Goal: Book appointment/travel/reservation

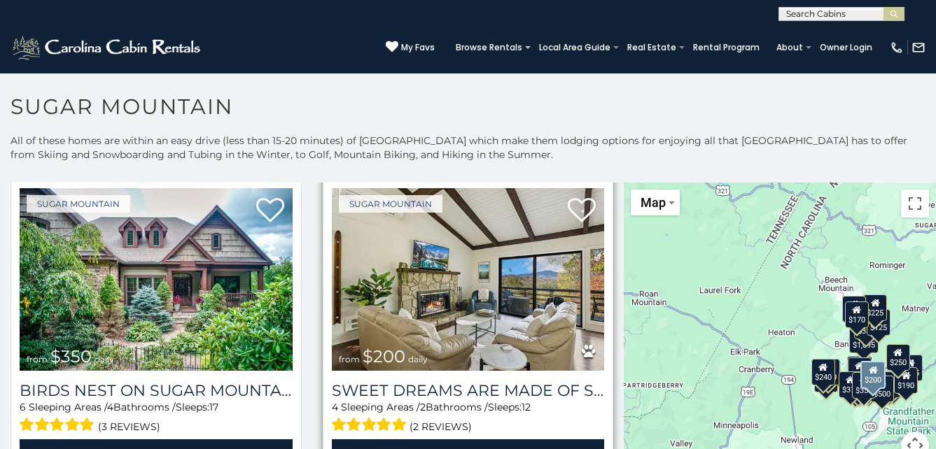
scroll to position [420, 0]
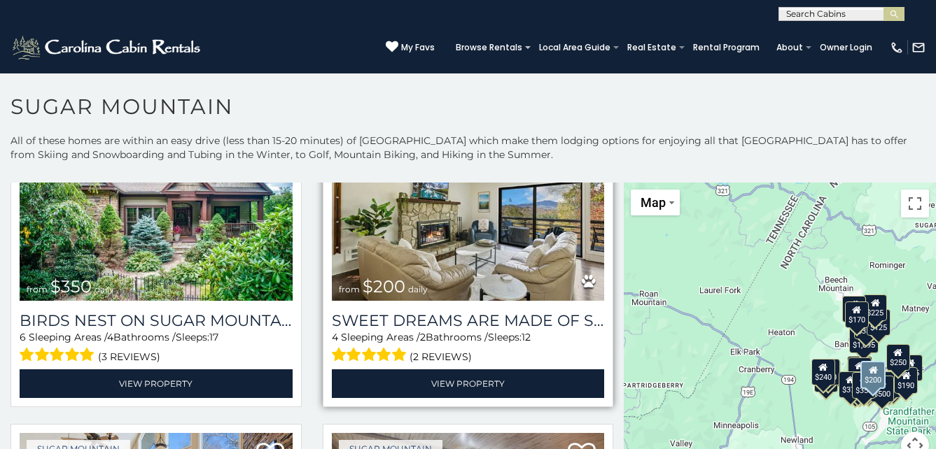
click at [460, 274] on img at bounding box center [468, 209] width 273 height 183
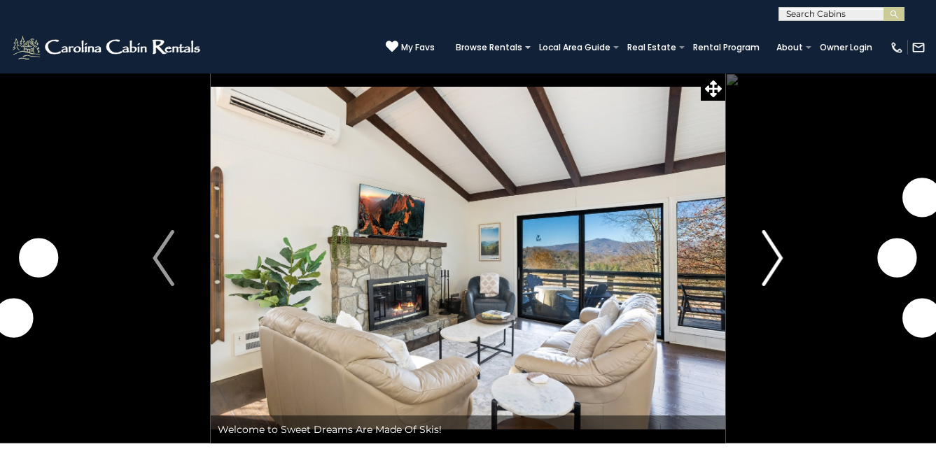
click at [775, 258] on img "Next" at bounding box center [771, 258] width 21 height 56
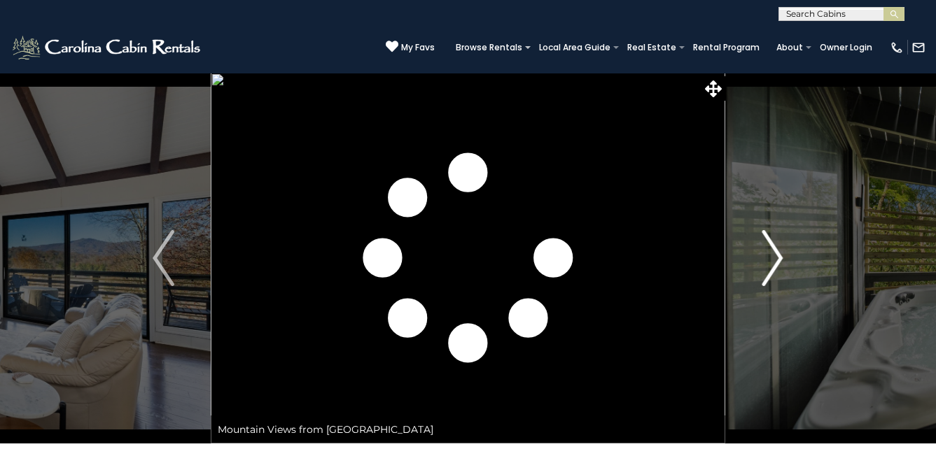
click at [775, 258] on img "Next" at bounding box center [771, 258] width 21 height 56
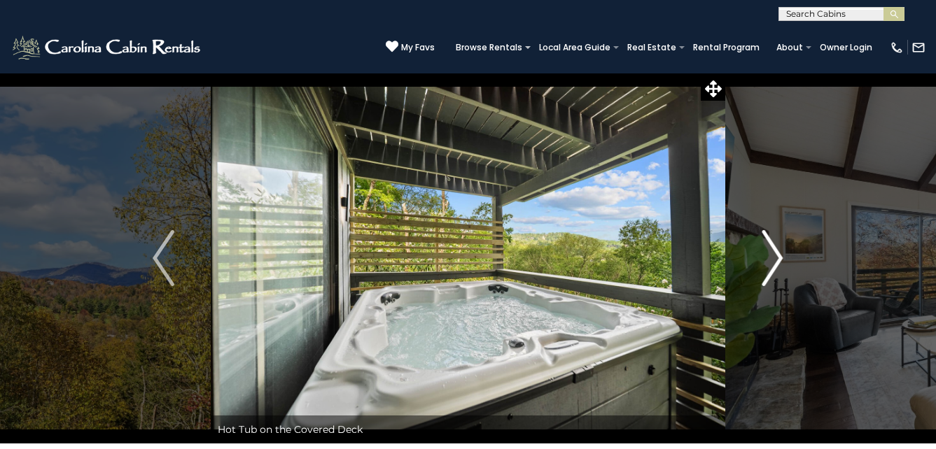
click at [775, 258] on img "Next" at bounding box center [771, 258] width 21 height 56
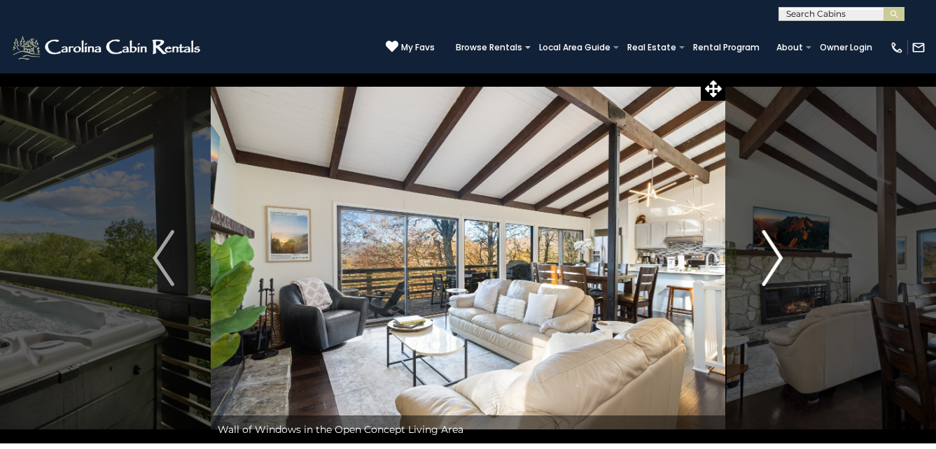
click at [775, 258] on img "Next" at bounding box center [771, 258] width 21 height 56
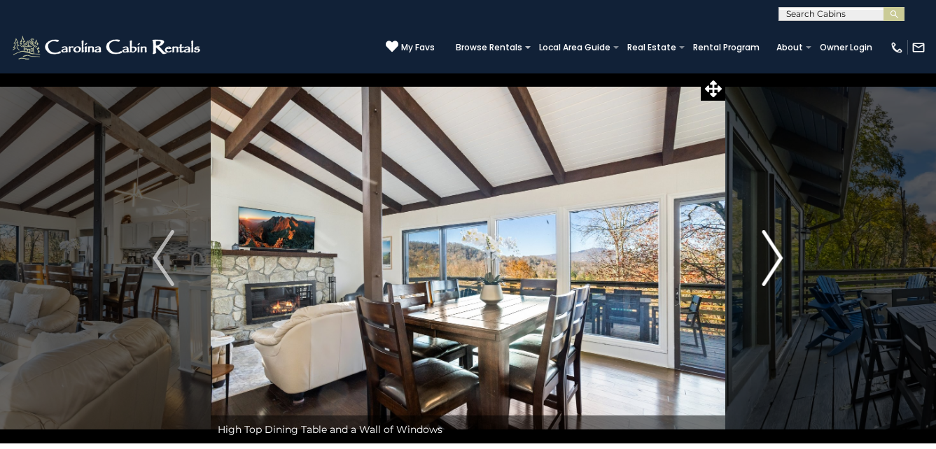
click at [775, 258] on img "Next" at bounding box center [771, 258] width 21 height 56
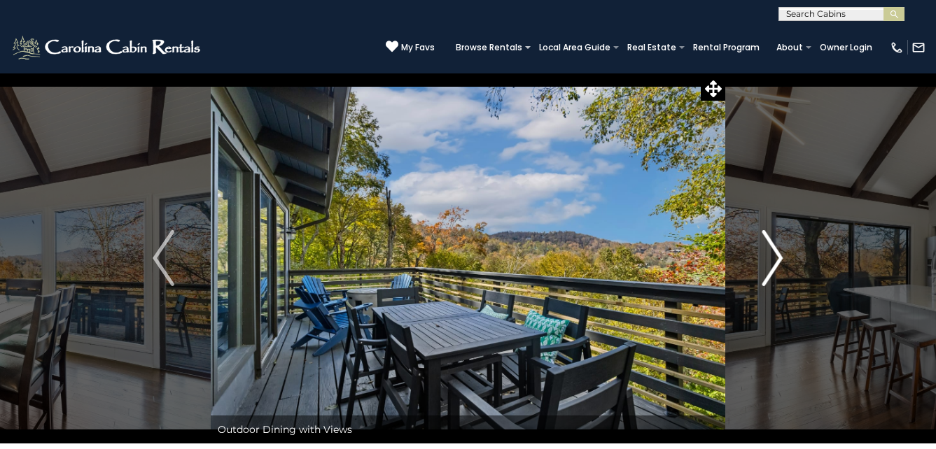
click at [775, 258] on img "Next" at bounding box center [771, 258] width 21 height 56
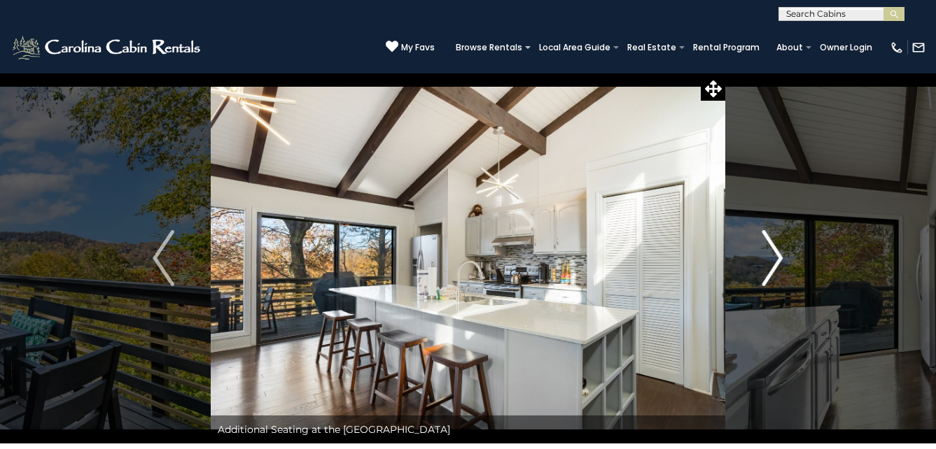
click at [775, 258] on img "Next" at bounding box center [771, 258] width 21 height 56
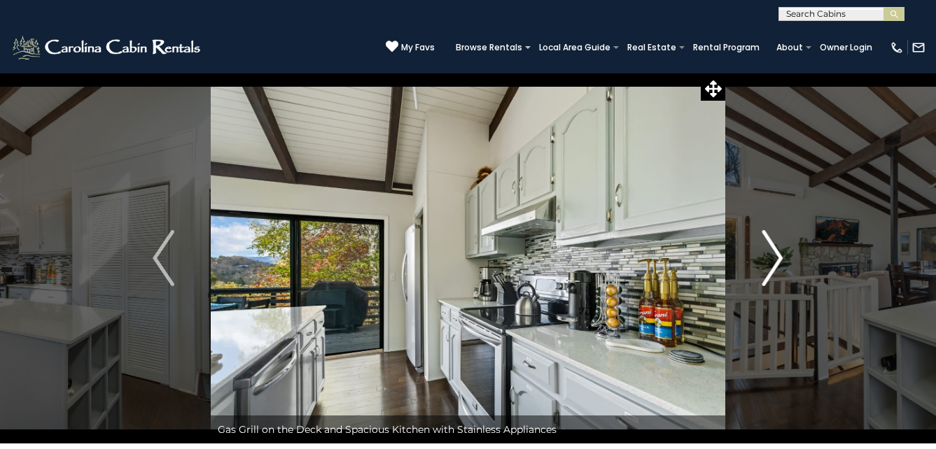
click at [775, 258] on img "Next" at bounding box center [771, 258] width 21 height 56
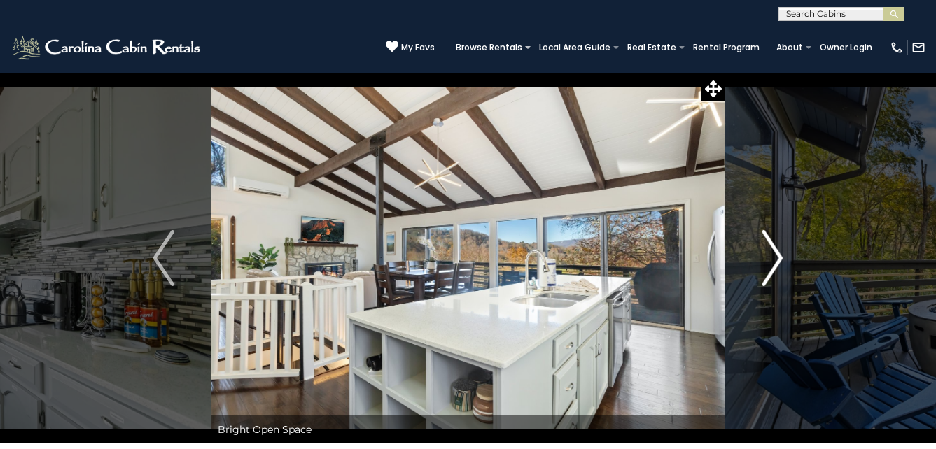
click at [775, 258] on img "Next" at bounding box center [771, 258] width 21 height 56
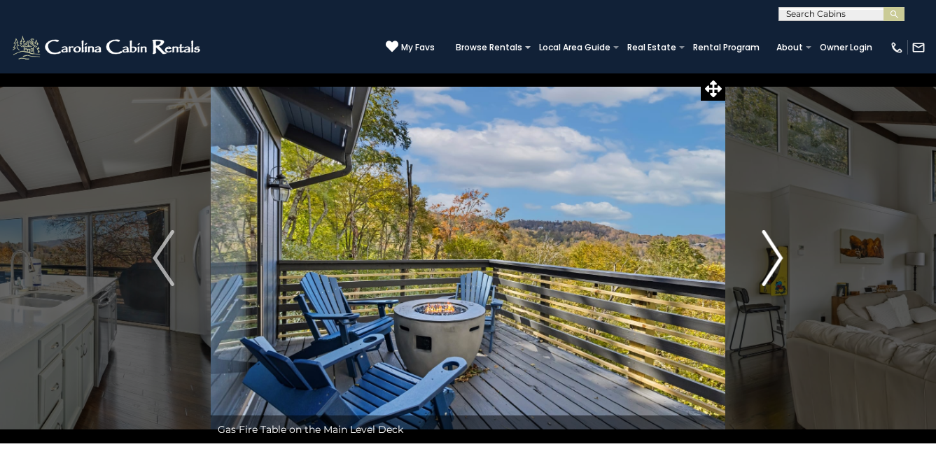
click at [775, 258] on img "Next" at bounding box center [771, 258] width 21 height 56
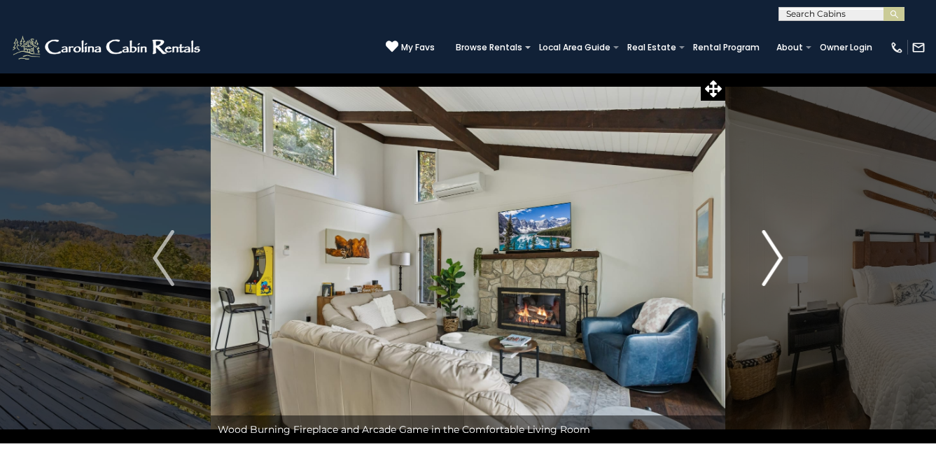
click at [775, 258] on img "Next" at bounding box center [771, 258] width 21 height 56
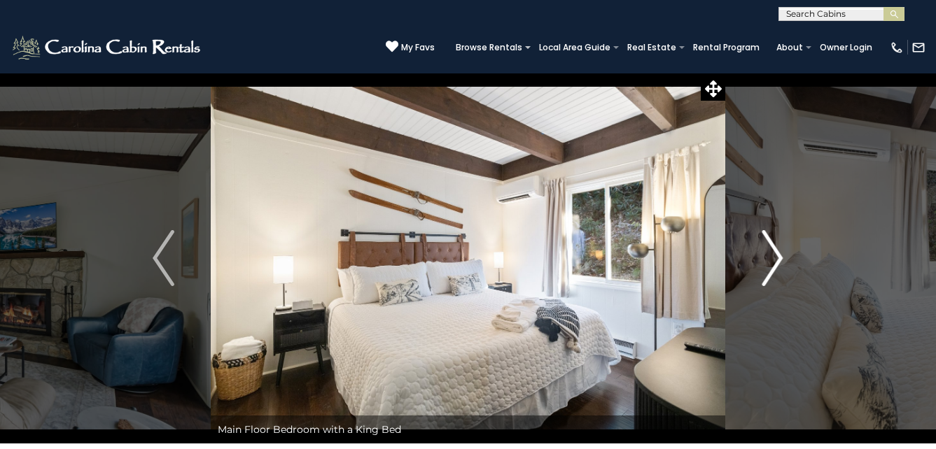
click at [775, 258] on img "Next" at bounding box center [771, 258] width 21 height 56
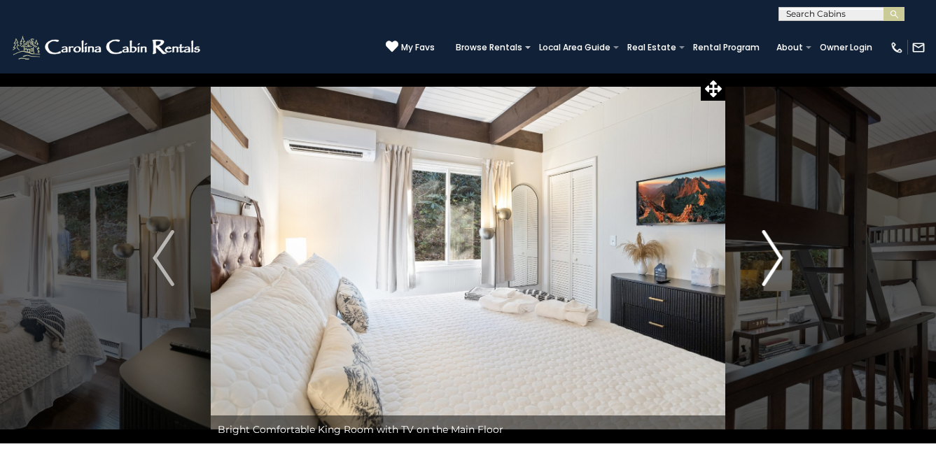
click at [775, 258] on img "Next" at bounding box center [771, 258] width 21 height 56
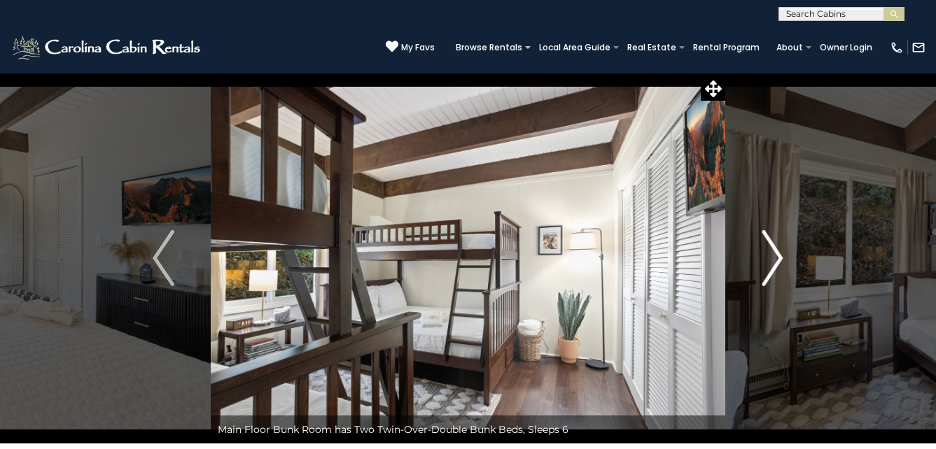
click at [775, 258] on img "Next" at bounding box center [771, 258] width 21 height 56
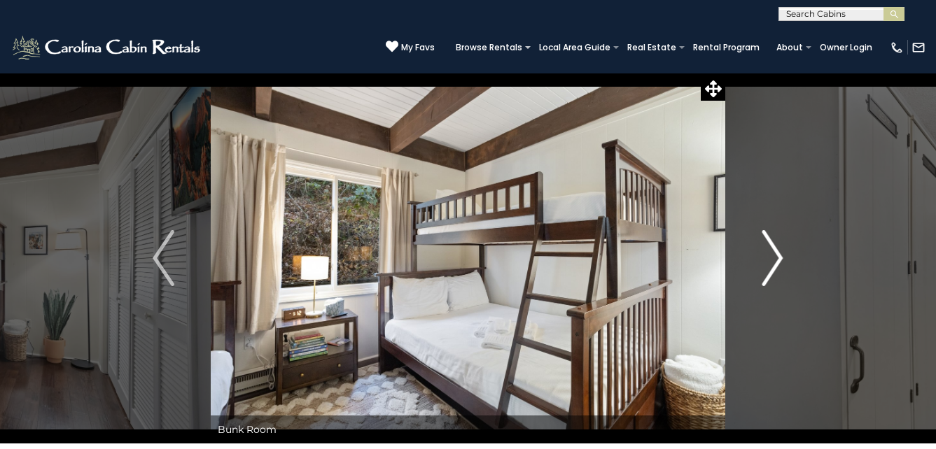
click at [775, 258] on img "Next" at bounding box center [771, 258] width 21 height 56
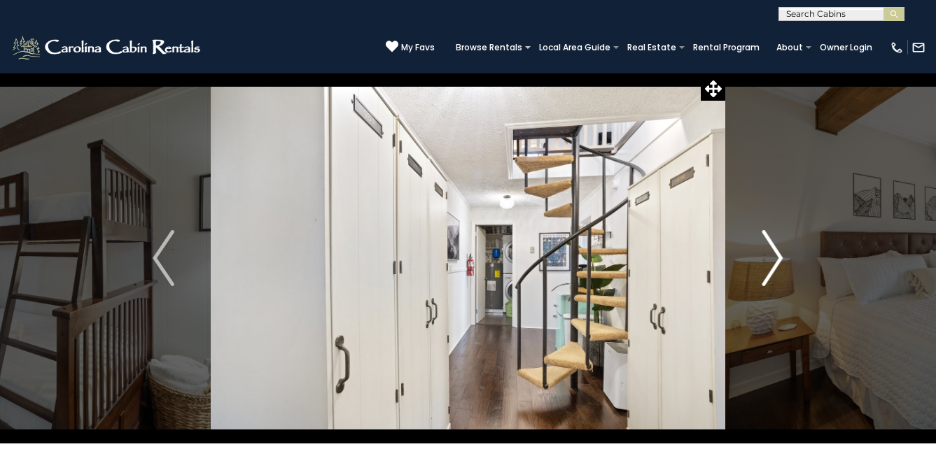
click at [775, 258] on img "Next" at bounding box center [771, 258] width 21 height 56
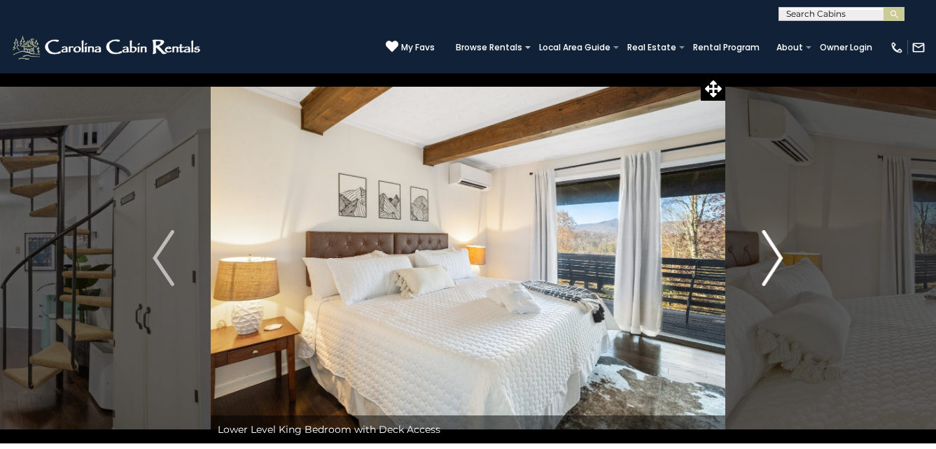
click at [775, 258] on img "Next" at bounding box center [771, 258] width 21 height 56
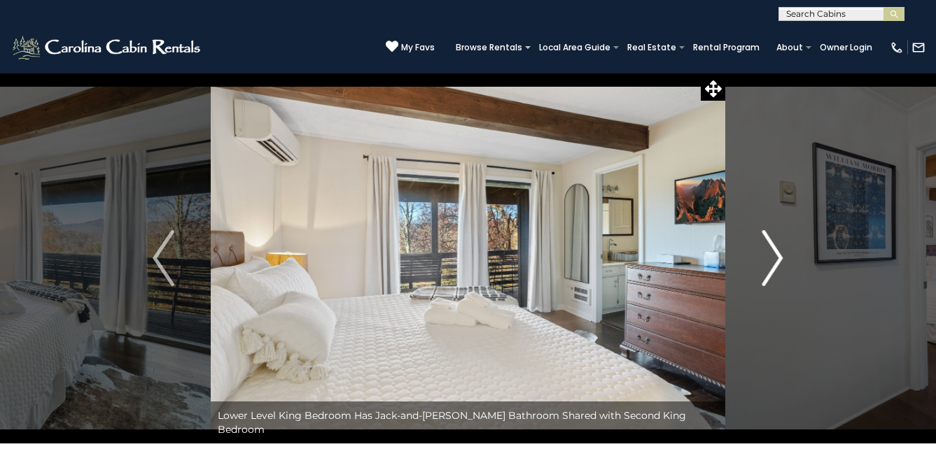
click at [775, 258] on img "Next" at bounding box center [771, 258] width 21 height 56
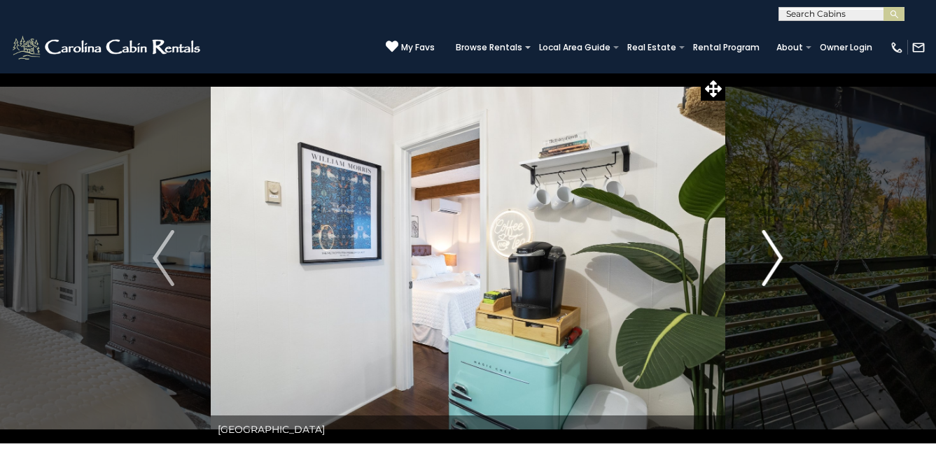
click at [775, 258] on img "Next" at bounding box center [771, 258] width 21 height 56
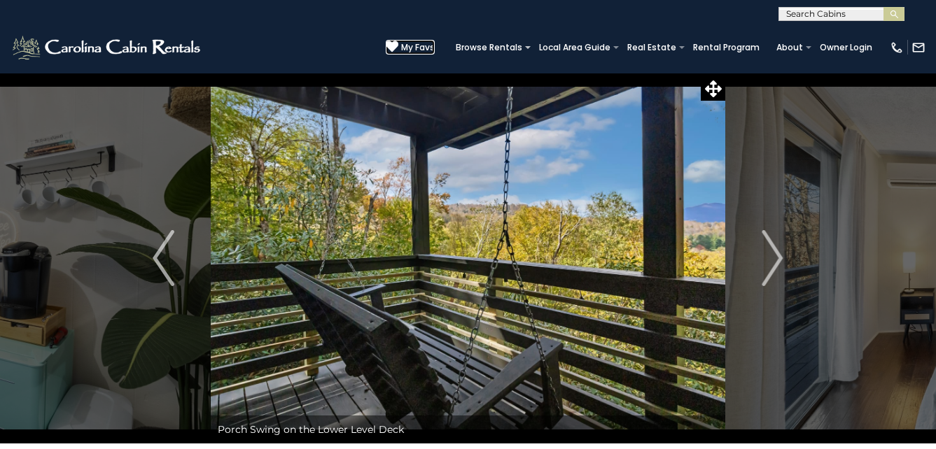
click at [401, 42] on span "My Favs" at bounding box center [418, 47] width 34 height 13
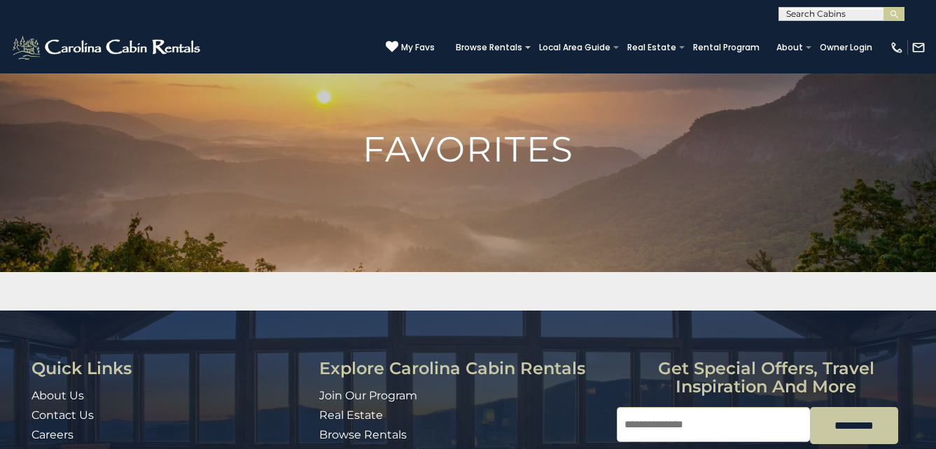
scroll to position [70, 0]
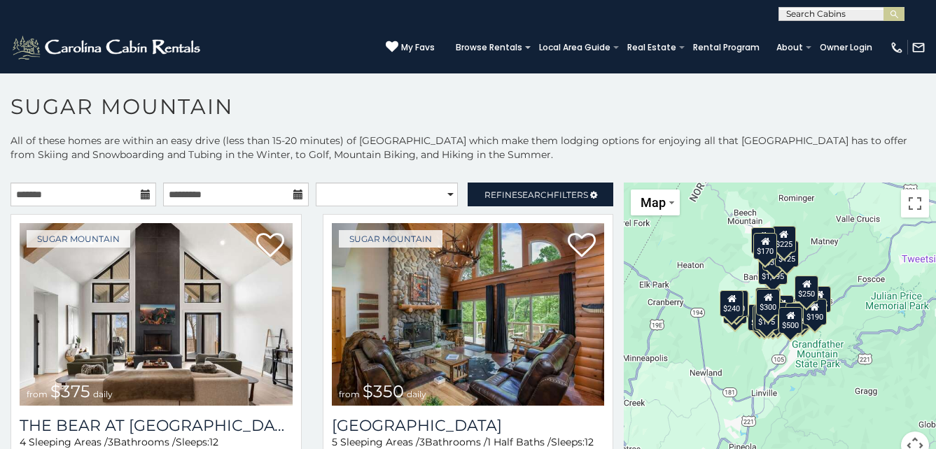
drag, startPoint x: 775, startPoint y: 274, endPoint x: 684, endPoint y: 206, distance: 114.5
click at [684, 206] on div "$375 $350 $350 $200 $375 $195 $265 $190 $175 $155 $290 $345 $175 $1,095 $195 $2…" at bounding box center [779, 330] width 312 height 294
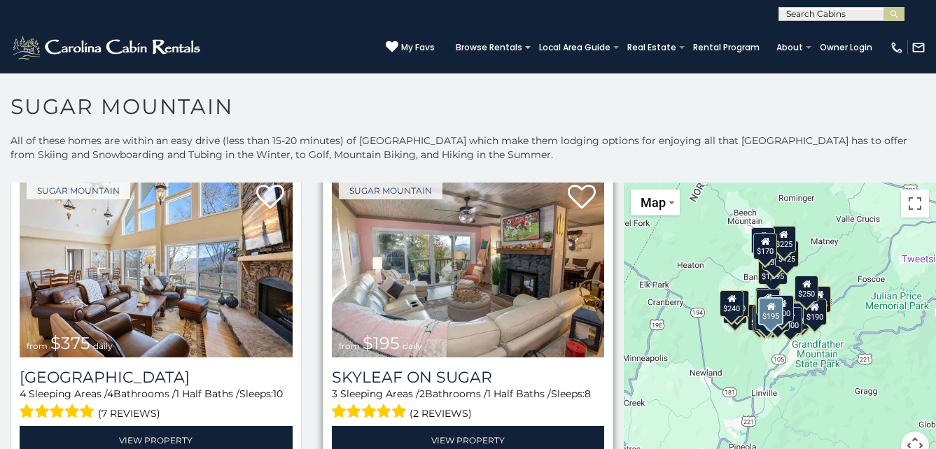
scroll to position [700, 0]
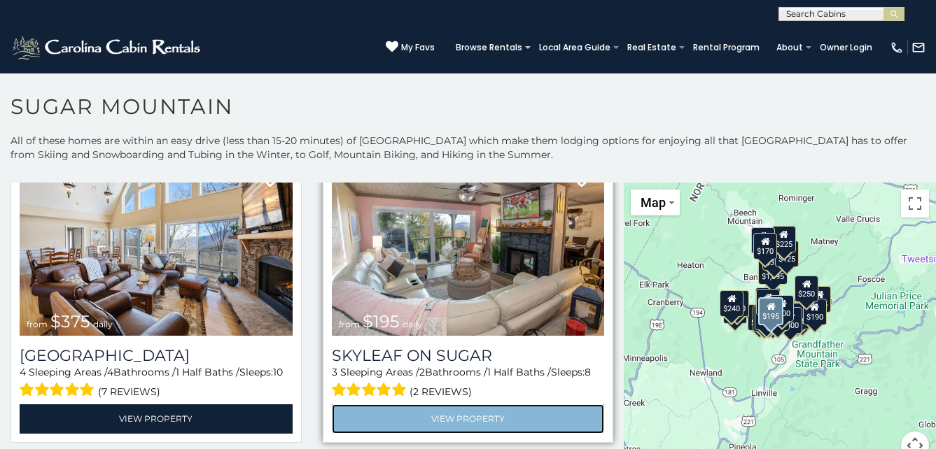
click at [460, 404] on link "View Property" at bounding box center [468, 418] width 273 height 29
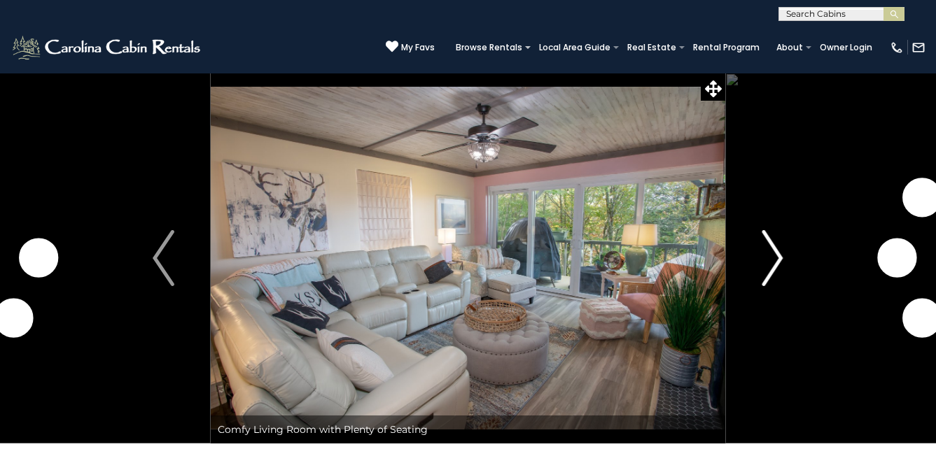
click at [777, 246] on img "Next" at bounding box center [771, 258] width 21 height 56
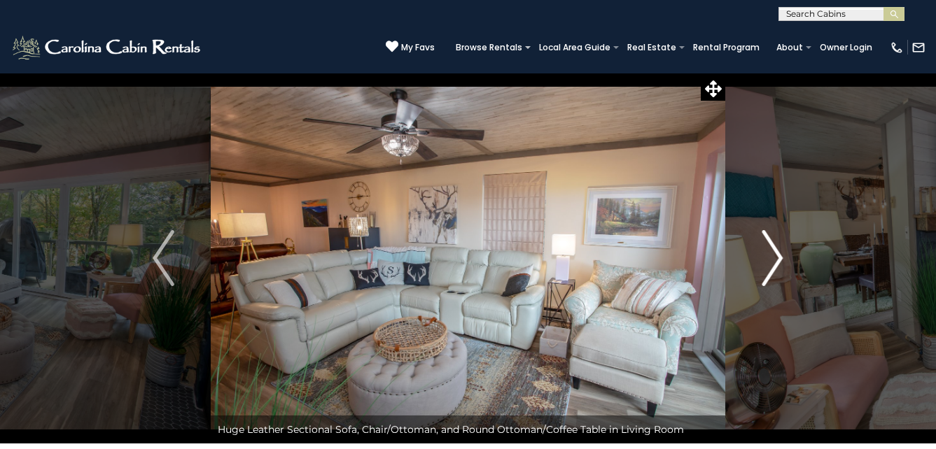
click at [777, 246] on img "Next" at bounding box center [771, 258] width 21 height 56
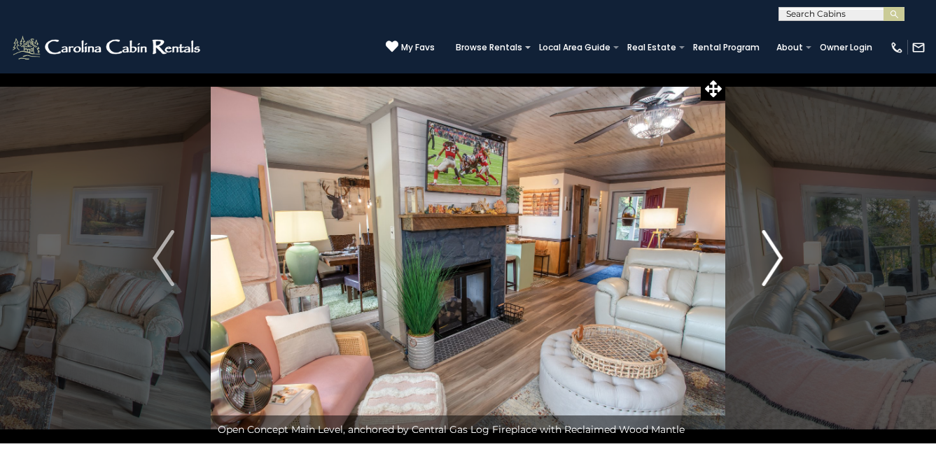
click at [777, 246] on img "Next" at bounding box center [771, 258] width 21 height 56
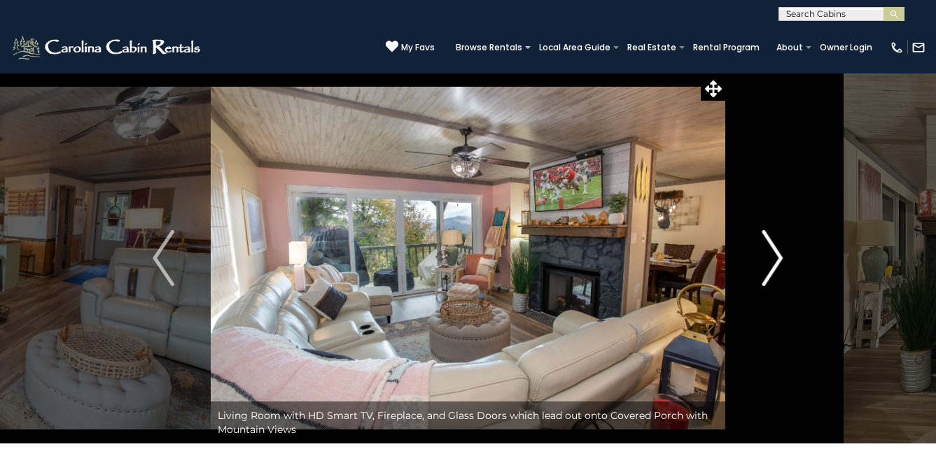
click at [775, 246] on img "Next" at bounding box center [771, 258] width 21 height 56
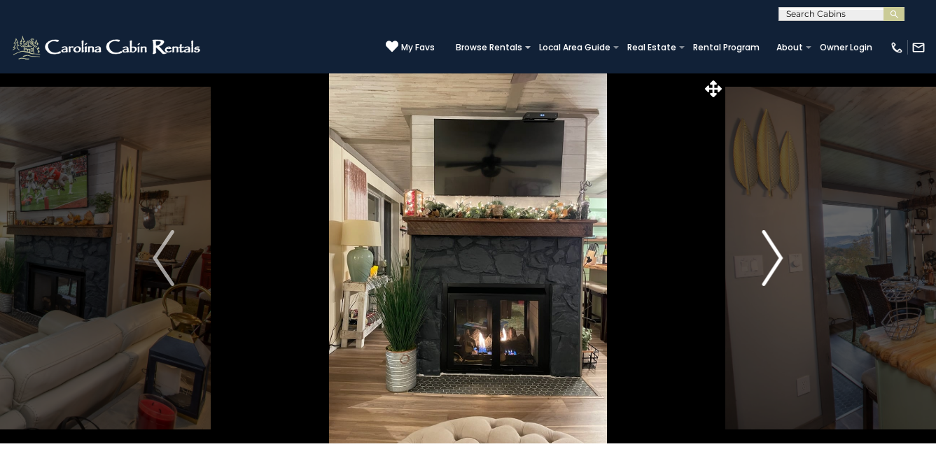
click at [775, 246] on img "Next" at bounding box center [771, 258] width 21 height 56
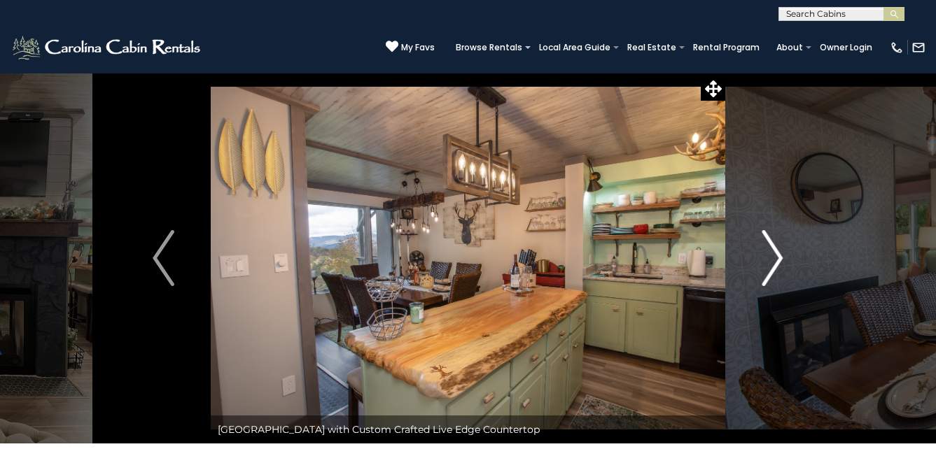
click at [775, 246] on img "Next" at bounding box center [771, 258] width 21 height 56
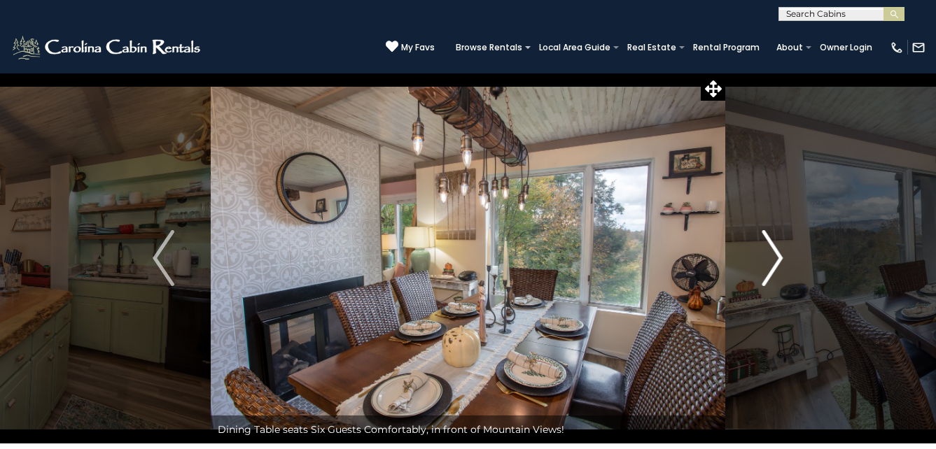
click at [775, 246] on img "Next" at bounding box center [771, 258] width 21 height 56
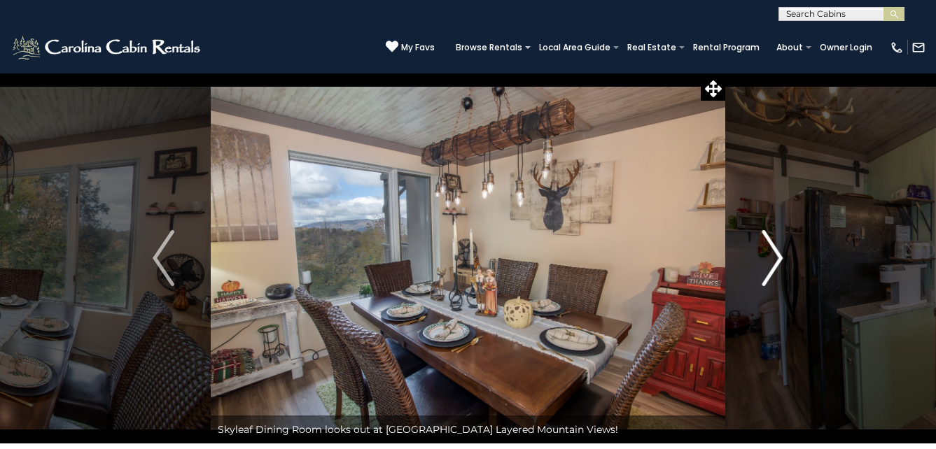
click at [775, 246] on img "Next" at bounding box center [771, 258] width 21 height 56
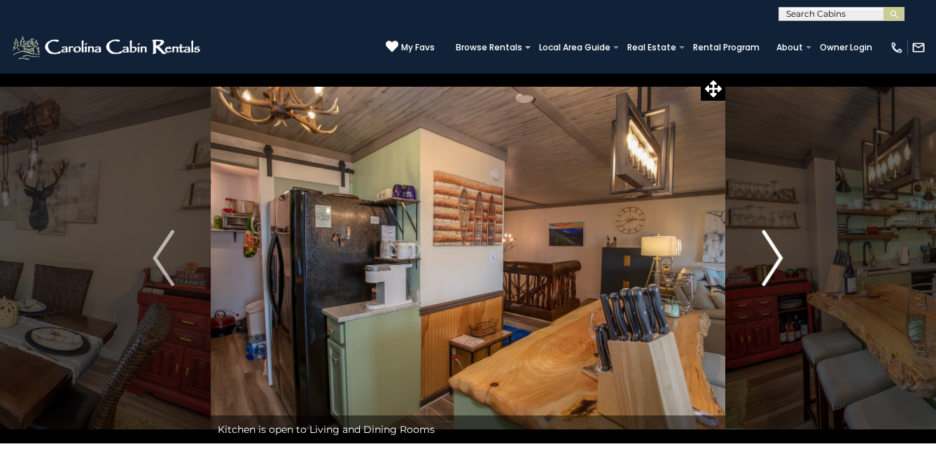
click at [775, 246] on img "Next" at bounding box center [771, 258] width 21 height 56
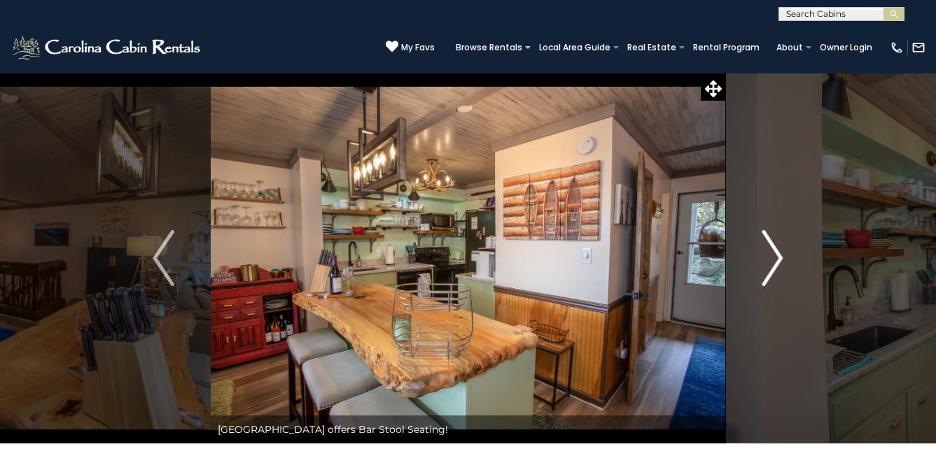
click at [775, 246] on img "Next" at bounding box center [771, 258] width 21 height 56
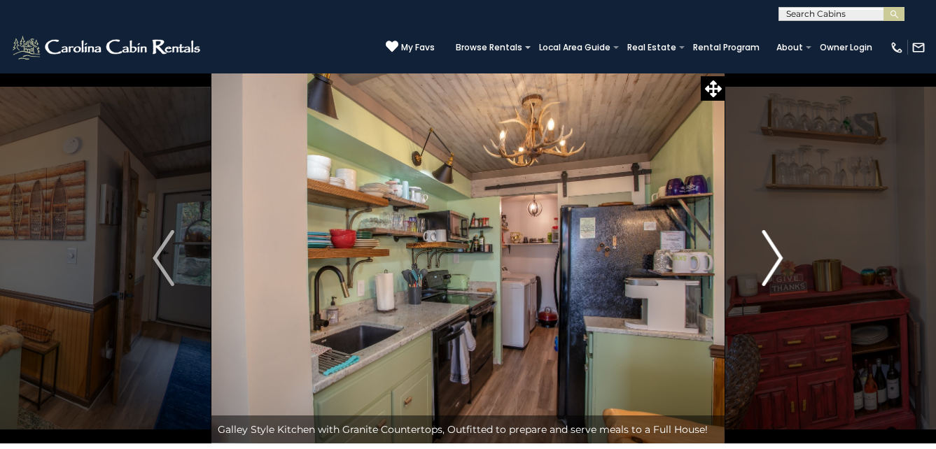
click at [775, 246] on img "Next" at bounding box center [771, 258] width 21 height 56
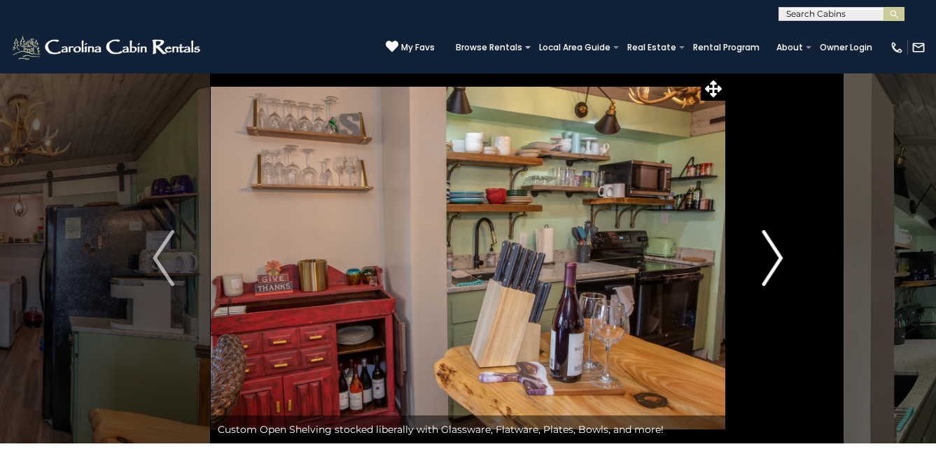
click at [775, 246] on img "Next" at bounding box center [771, 258] width 21 height 56
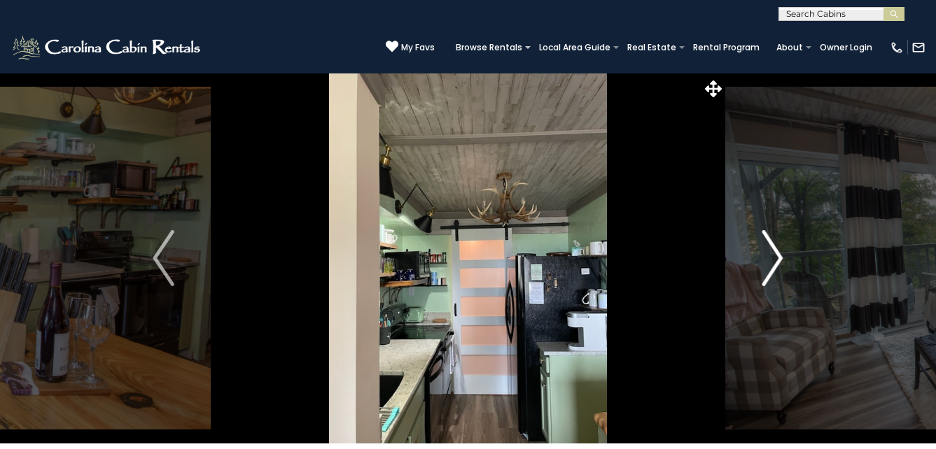
click at [775, 246] on img "Next" at bounding box center [771, 258] width 21 height 56
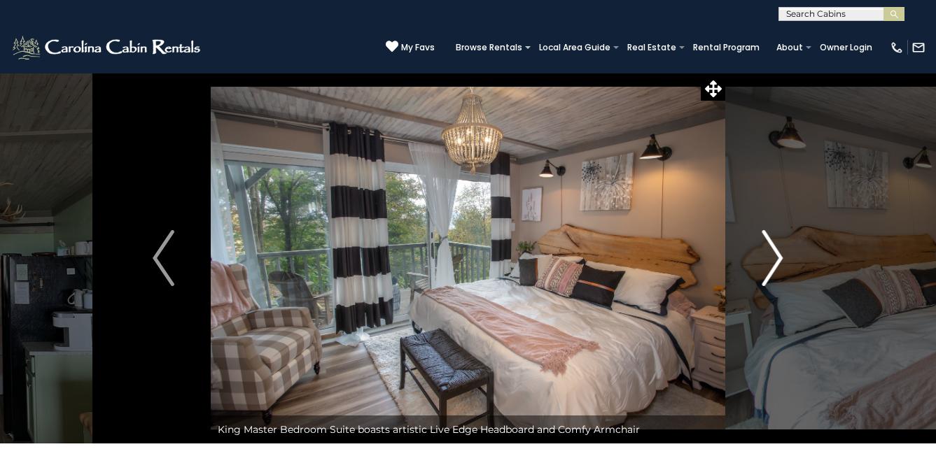
click at [775, 246] on img "Next" at bounding box center [771, 258] width 21 height 56
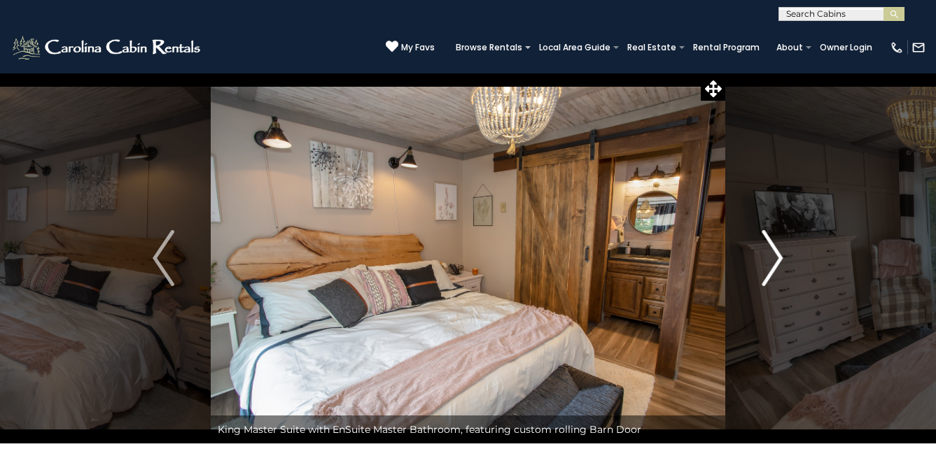
click at [775, 246] on img "Next" at bounding box center [771, 258] width 21 height 56
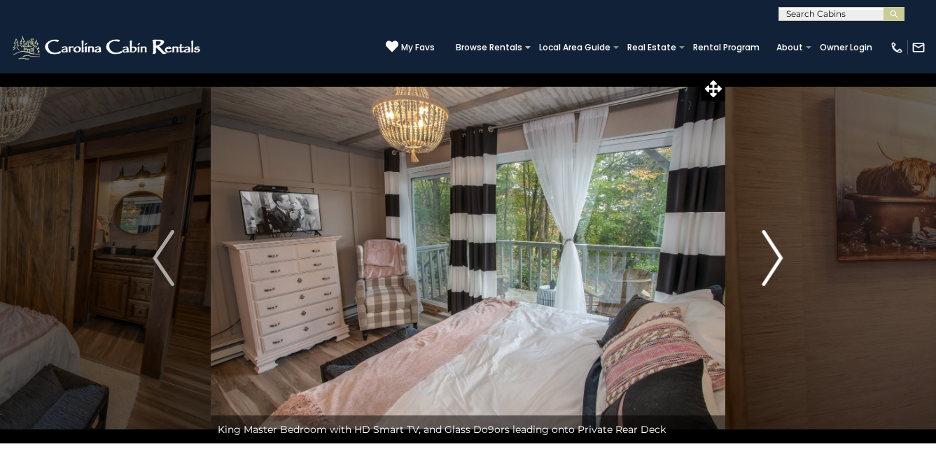
click at [772, 246] on img "Next" at bounding box center [771, 258] width 21 height 56
